Goal: Check status: Check status

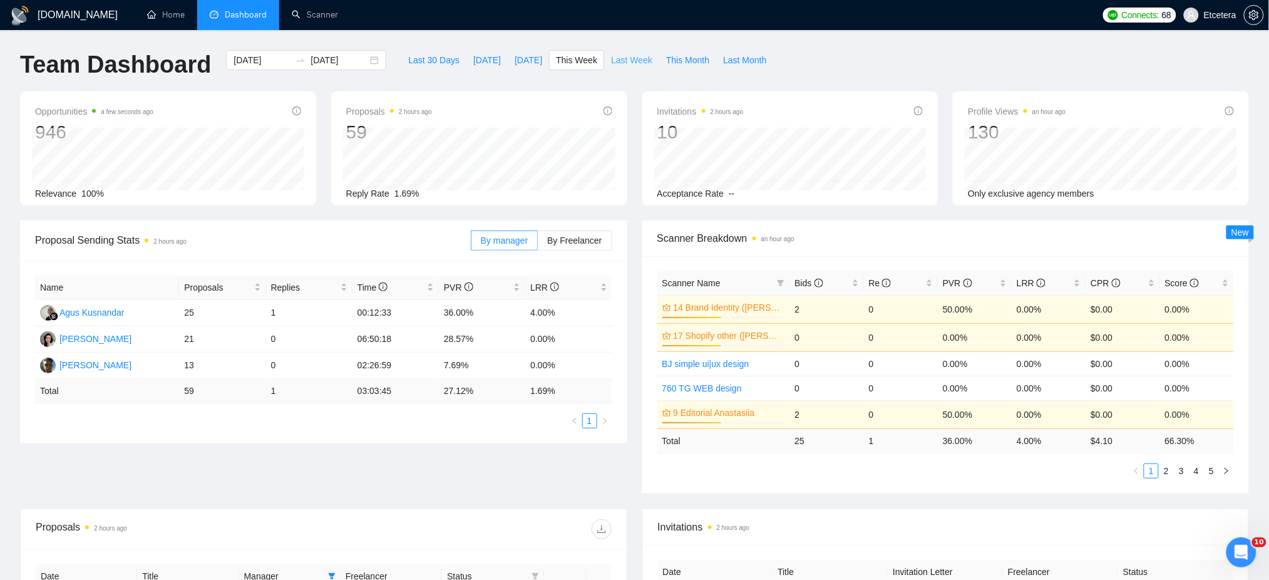
click at [623, 63] on span "Last Week" at bounding box center [631, 60] width 41 height 14
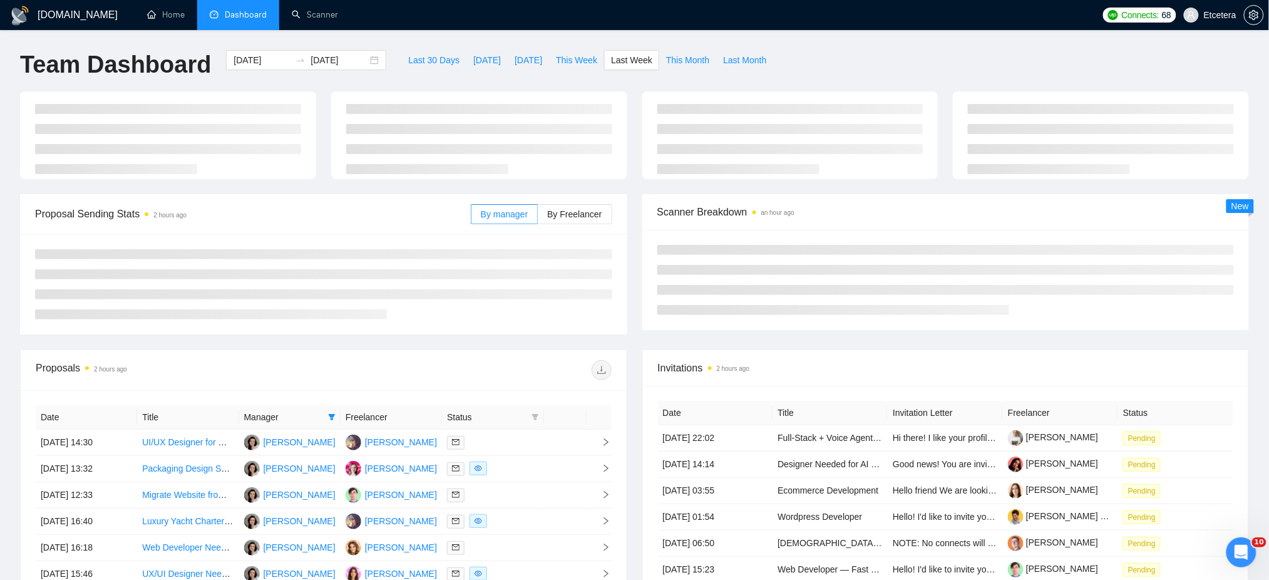
type input "[DATE]"
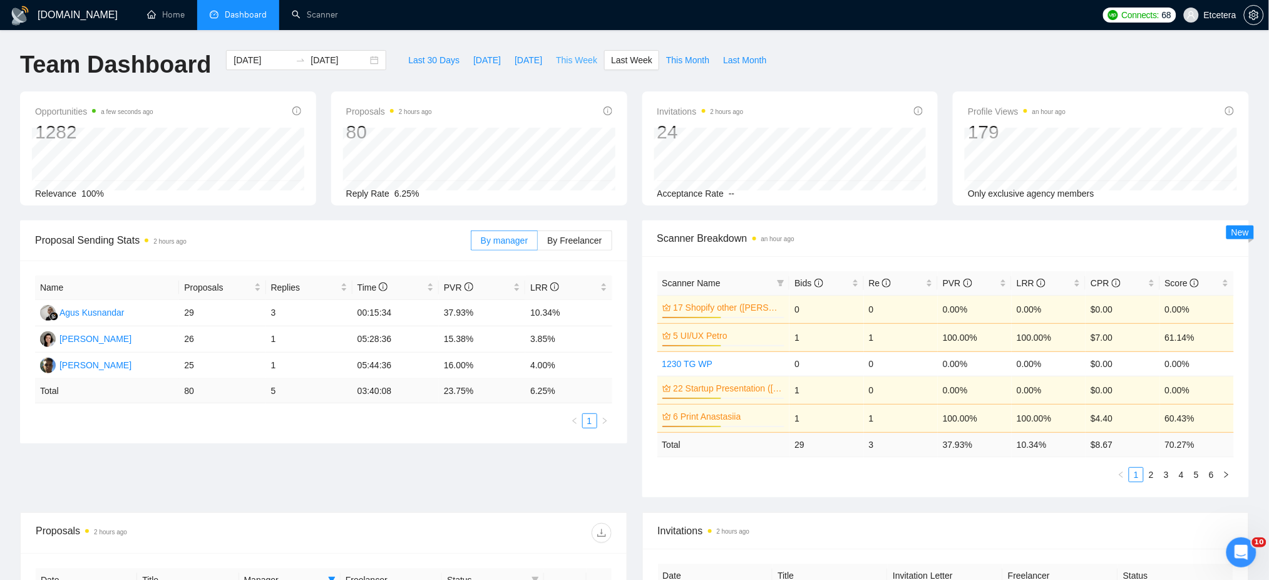
click at [563, 63] on span "This Week" at bounding box center [576, 60] width 41 height 14
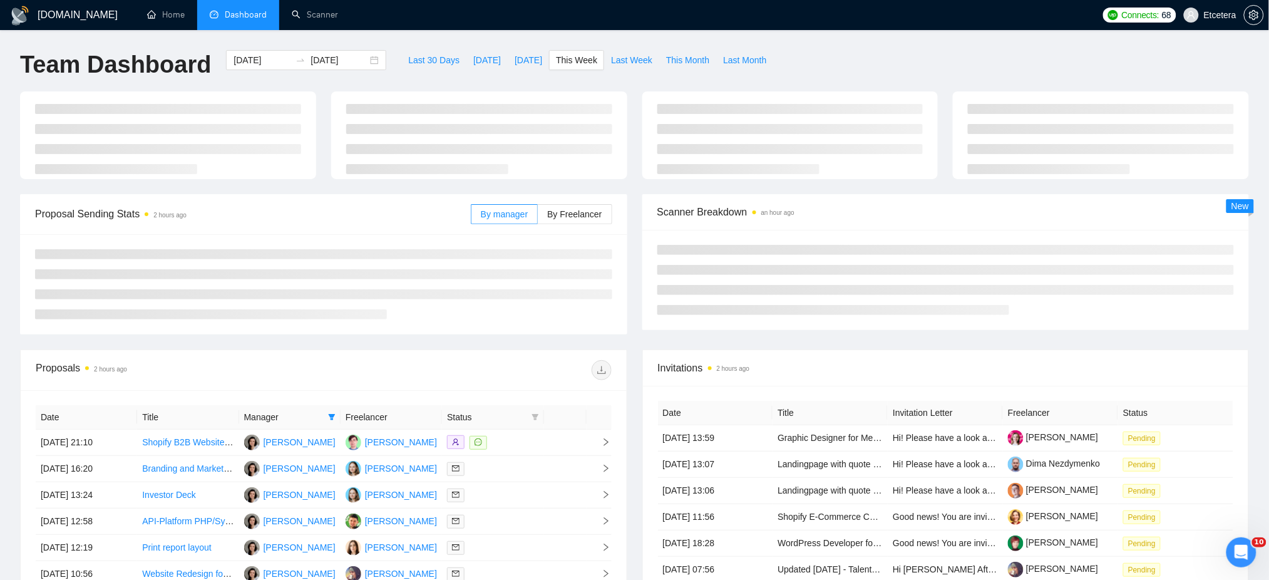
type input "[DATE]"
